Goal: Understand process/instructions

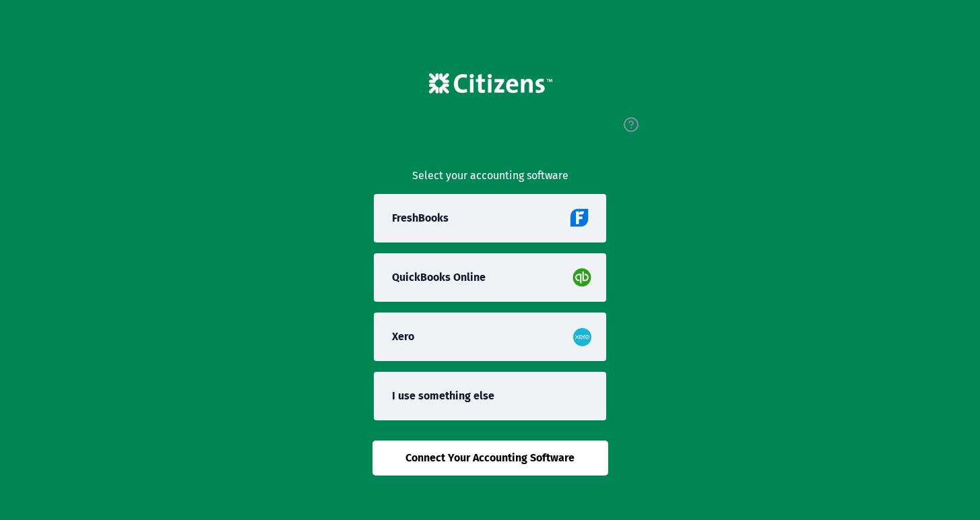
click at [633, 123] on icon "view accounting link security info" at bounding box center [631, 124] width 16 height 16
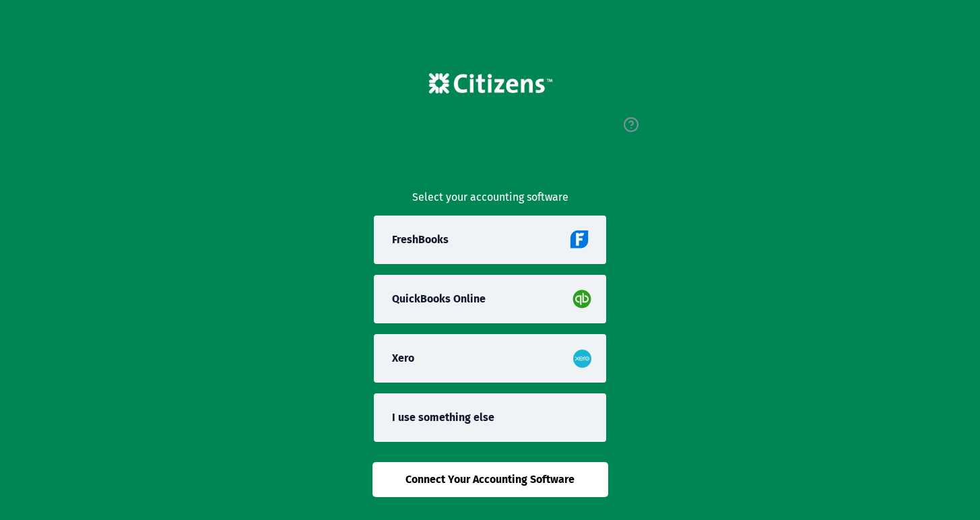
click at [633, 123] on icon "view accounting link security info" at bounding box center [631, 124] width 16 height 16
